Goal: Use online tool/utility: Utilize a website feature to perform a specific function

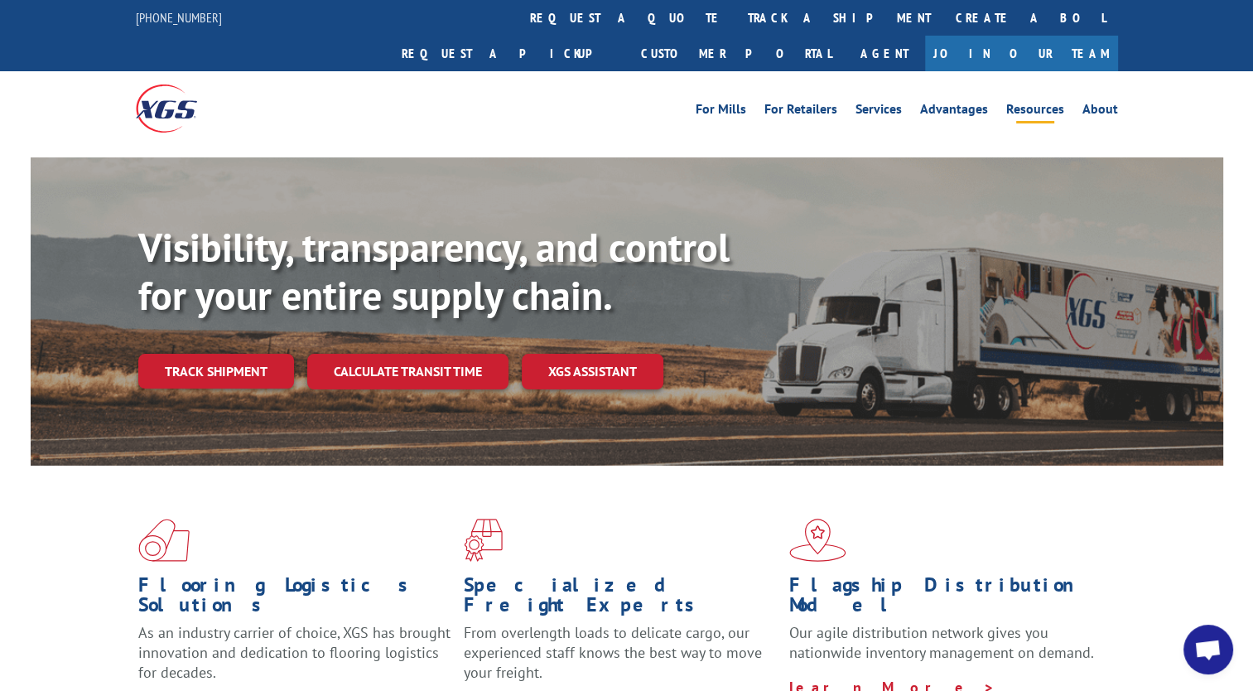
click at [1040, 103] on link "Resources" at bounding box center [1035, 112] width 58 height 18
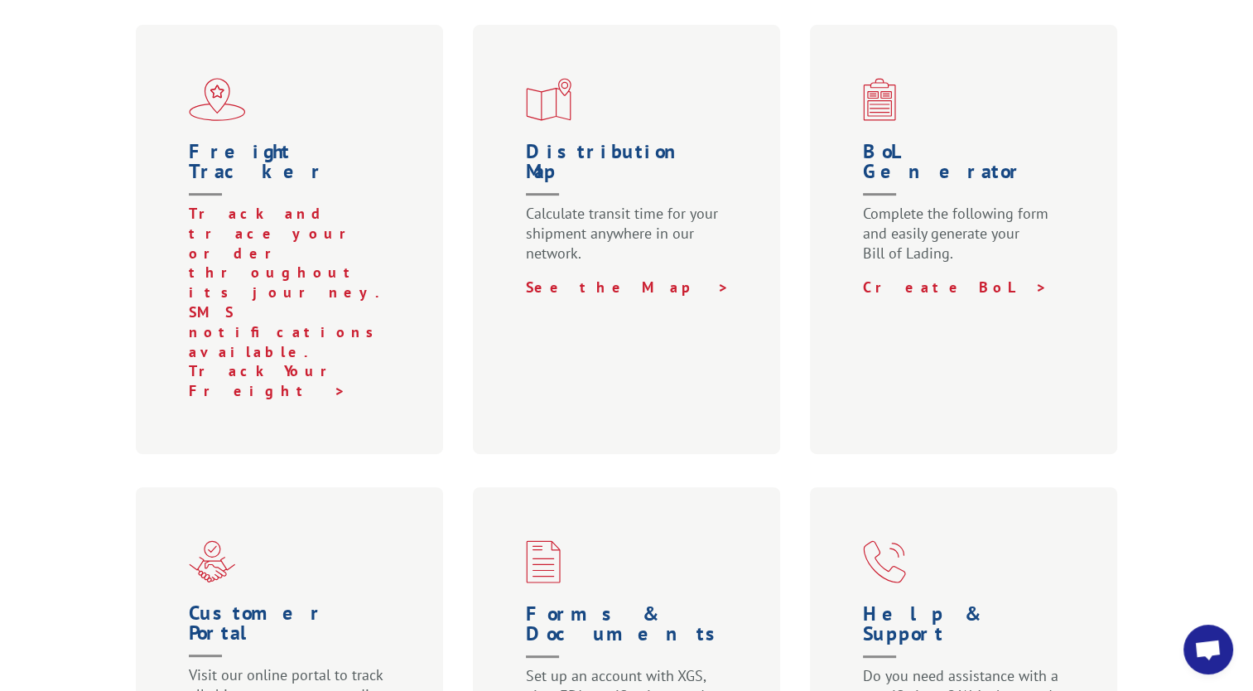
scroll to position [633, 0]
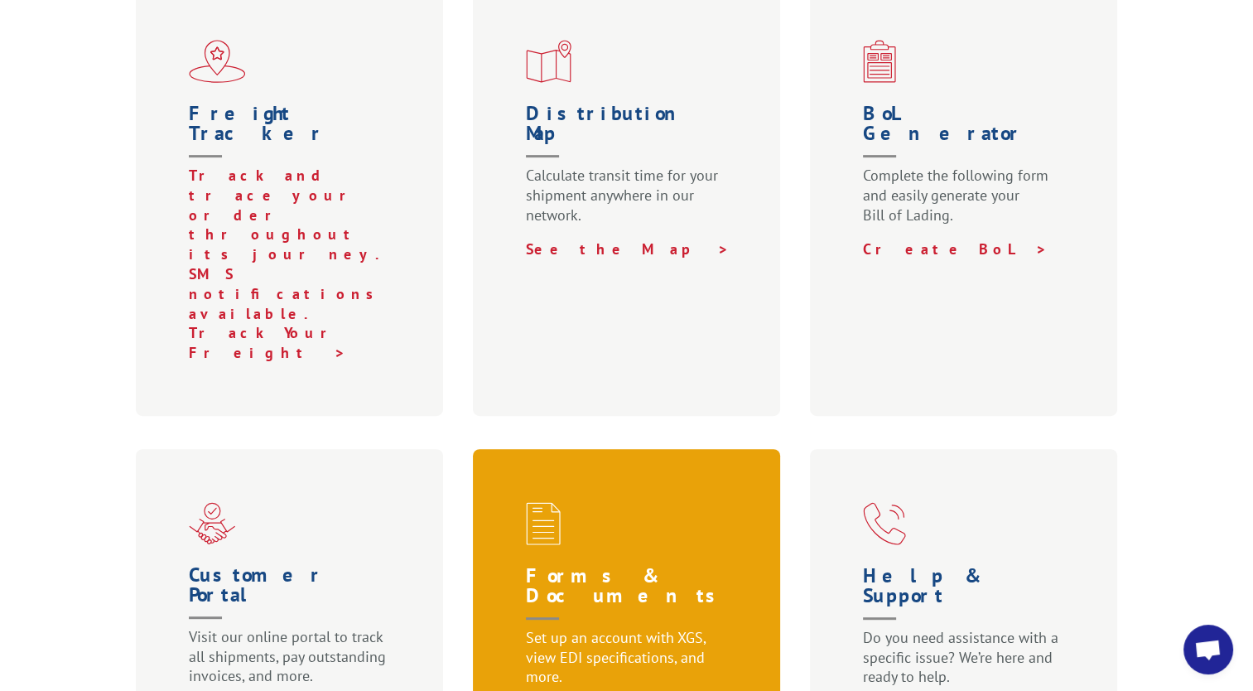
click at [601, 566] on h1 "Forms & Documents" at bounding box center [630, 597] width 209 height 62
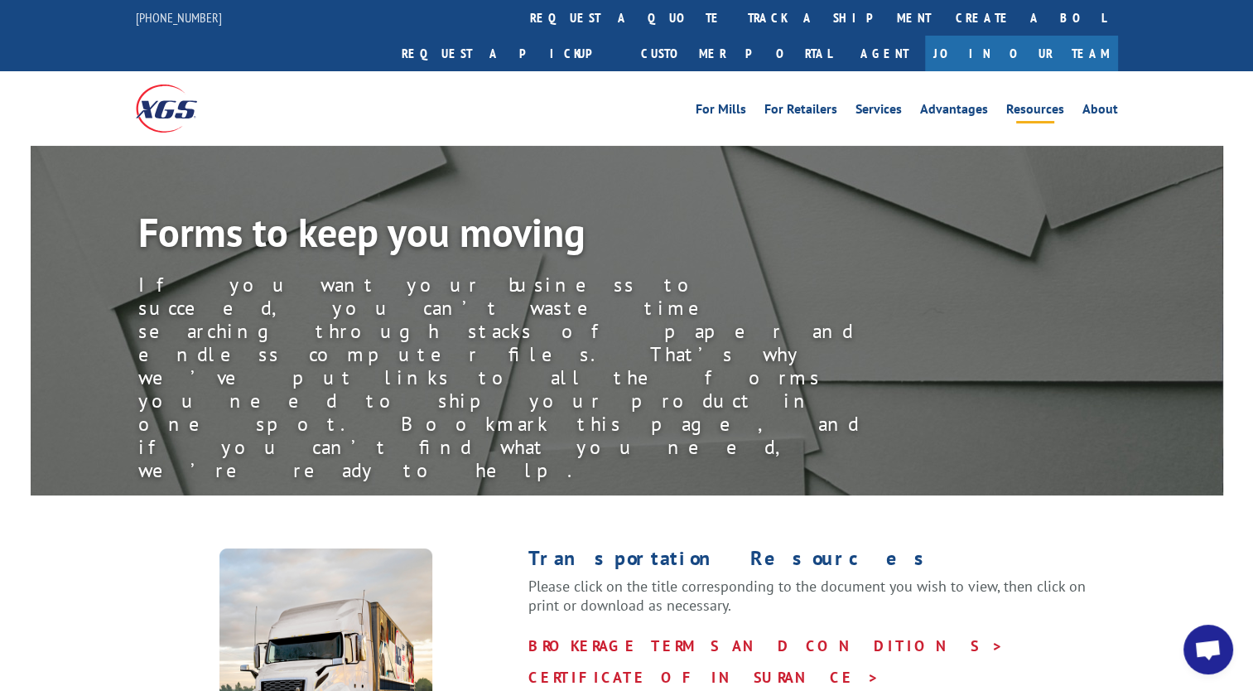
click at [1036, 103] on link "Resources" at bounding box center [1035, 112] width 58 height 18
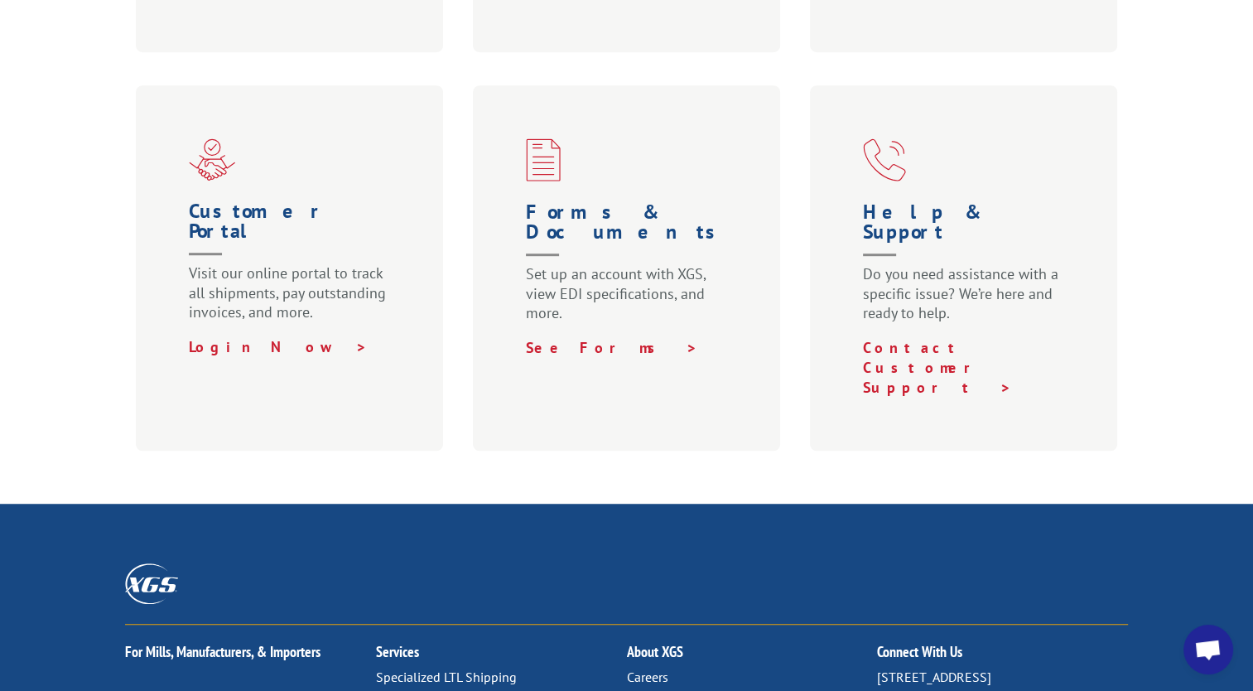
scroll to position [1130, 0]
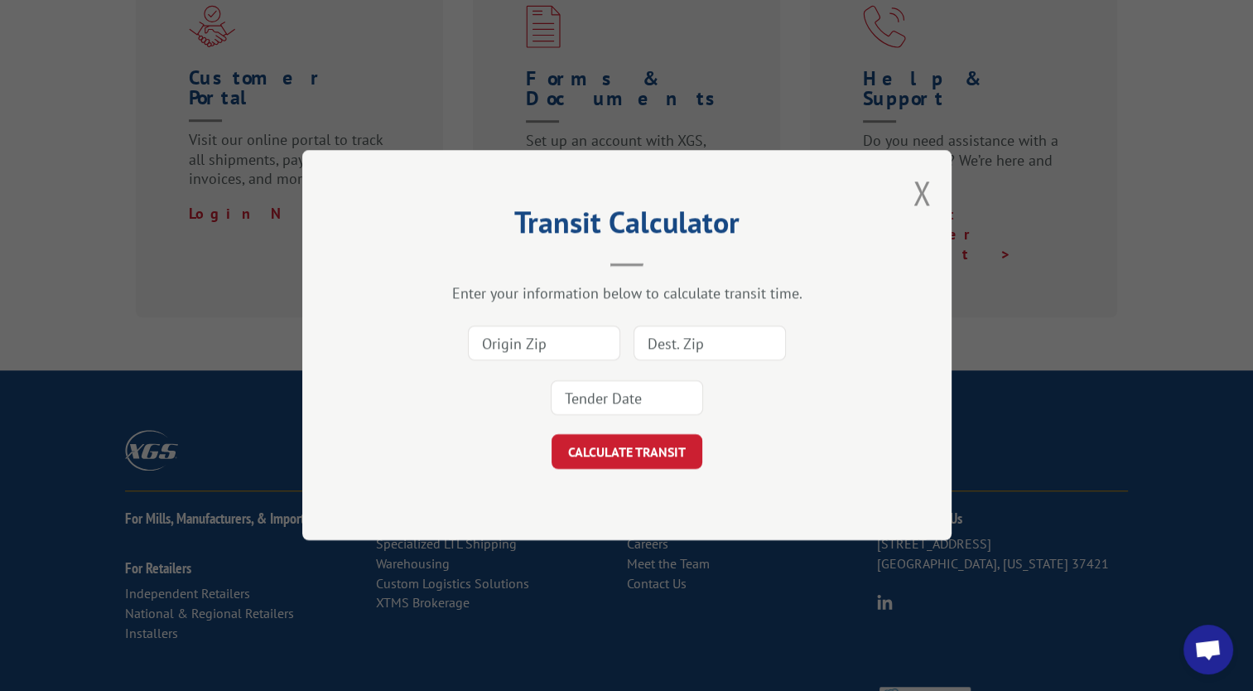
drag, startPoint x: 713, startPoint y: 338, endPoint x: 701, endPoint y: 338, distance: 11.6
click at [713, 338] on input at bounding box center [710, 343] width 152 height 35
type input "06795"
click at [560, 340] on input at bounding box center [544, 343] width 152 height 35
type input "30721"
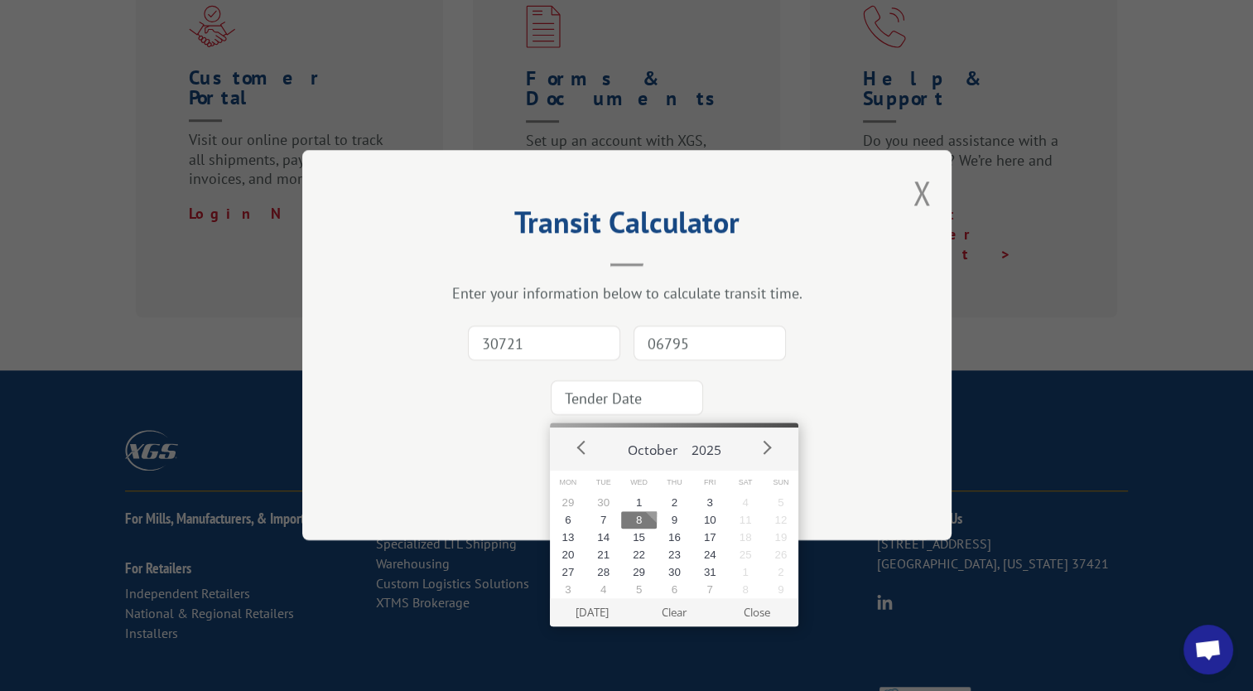
click at [646, 388] on input at bounding box center [627, 398] width 152 height 35
click at [636, 518] on button "8" at bounding box center [639, 519] width 36 height 17
type input "2025-10-08"
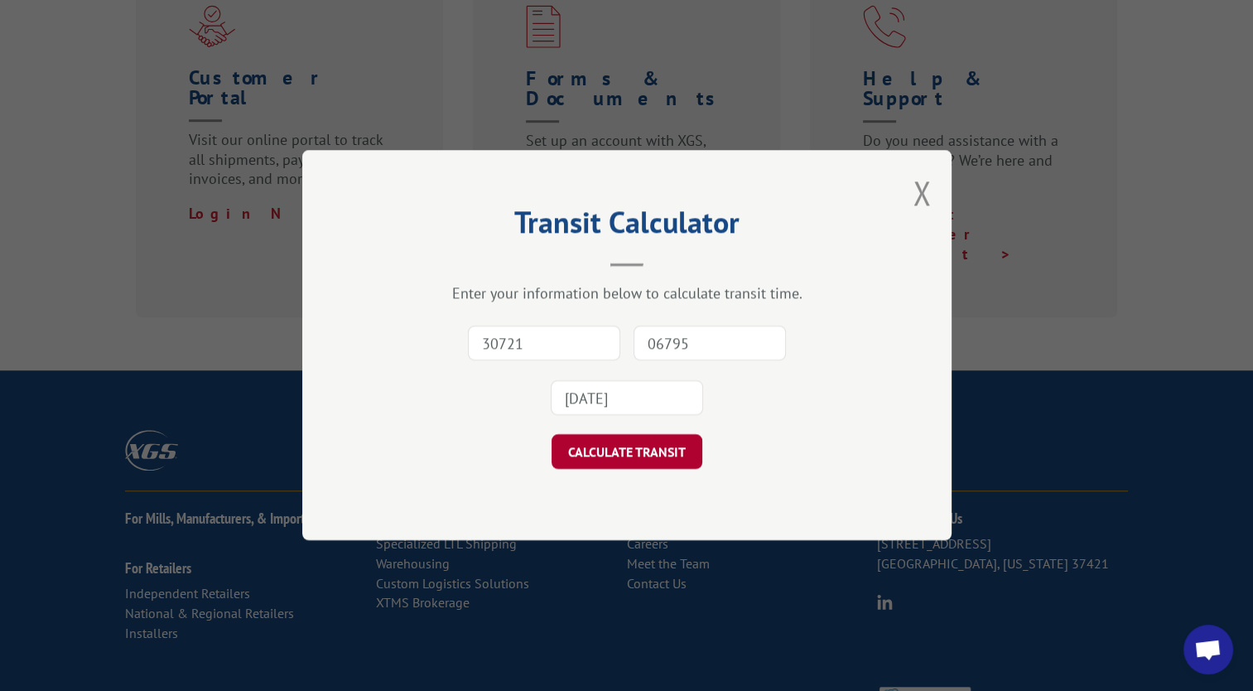
click at [633, 449] on button "CALCULATE TRANSIT" at bounding box center [627, 452] width 151 height 35
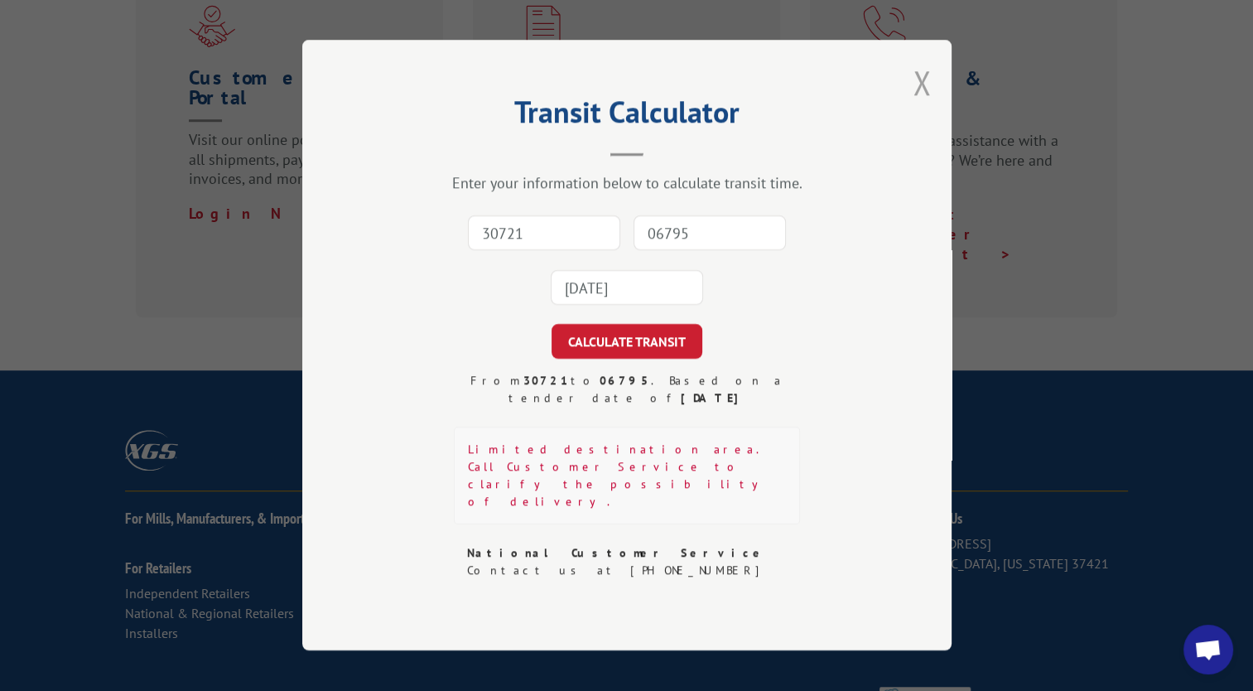
click at [920, 104] on button "Close modal" at bounding box center [922, 82] width 18 height 44
